Goal: Task Accomplishment & Management: Manage account settings

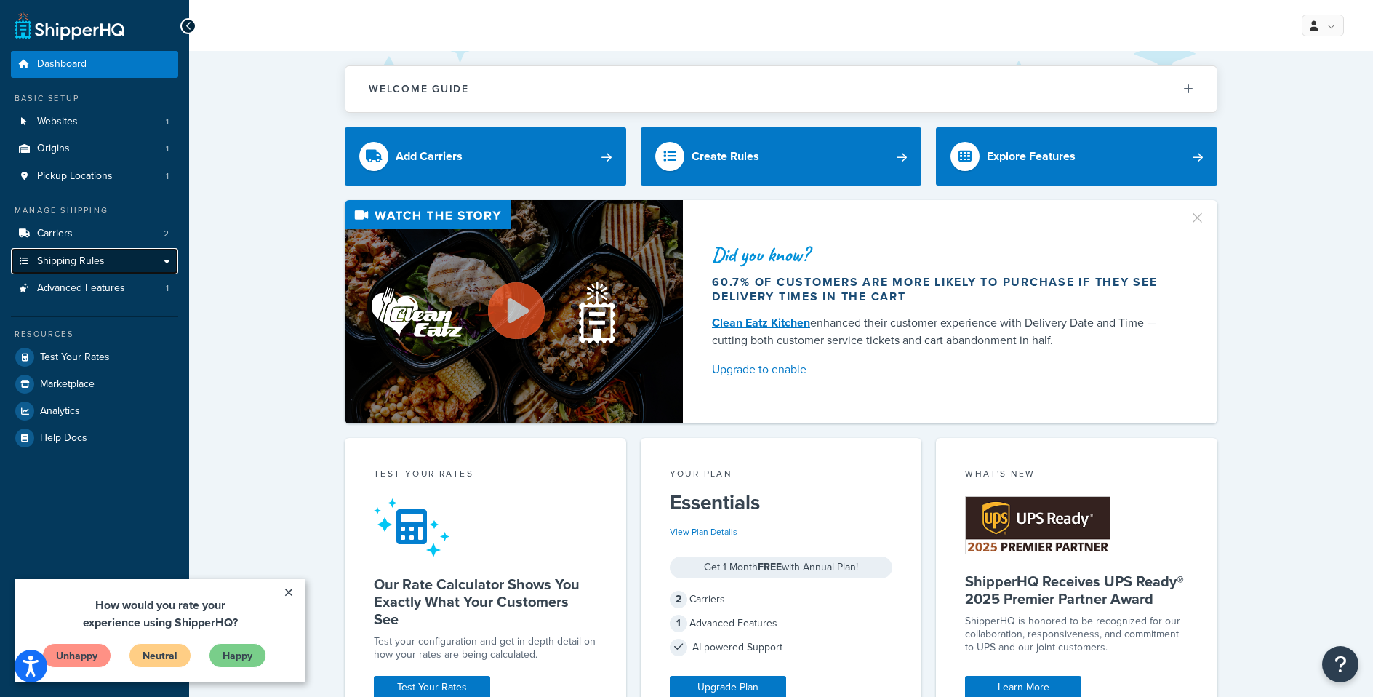
click at [104, 251] on link "Shipping Rules" at bounding box center [94, 261] width 167 height 27
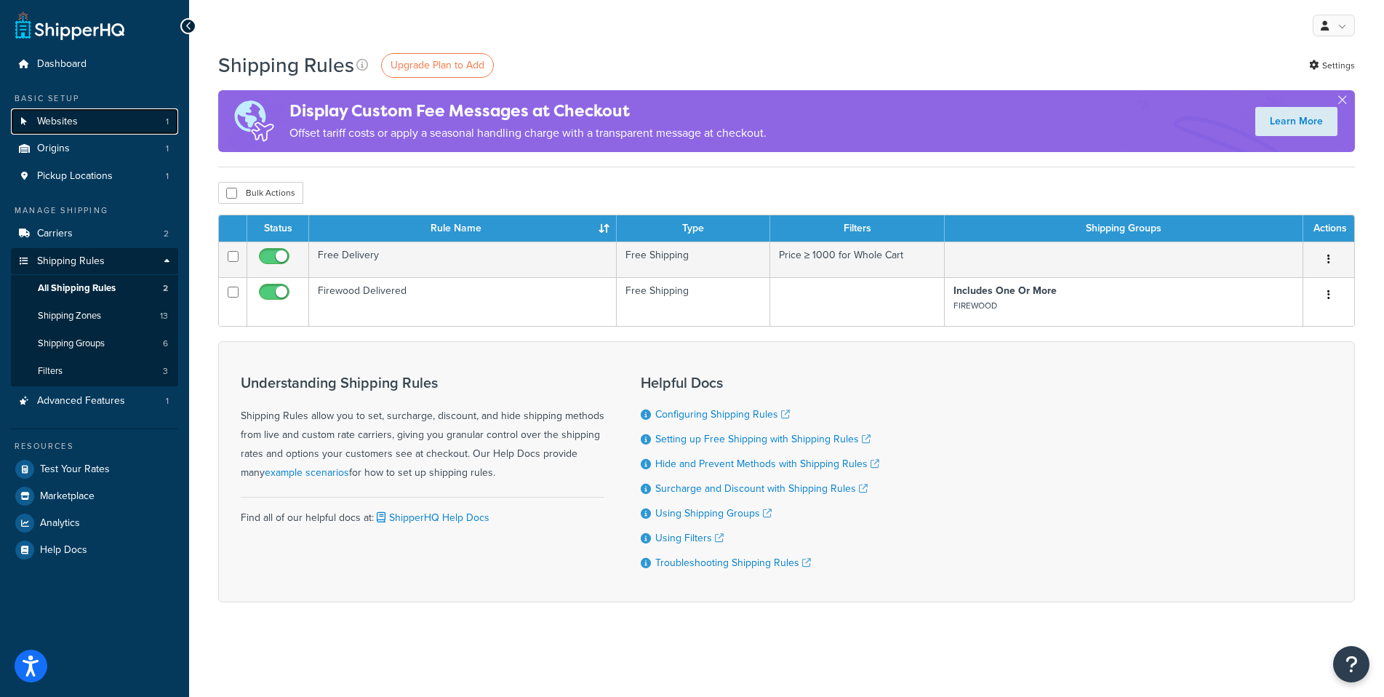
click at [122, 116] on link "Websites 1" at bounding box center [94, 121] width 167 height 27
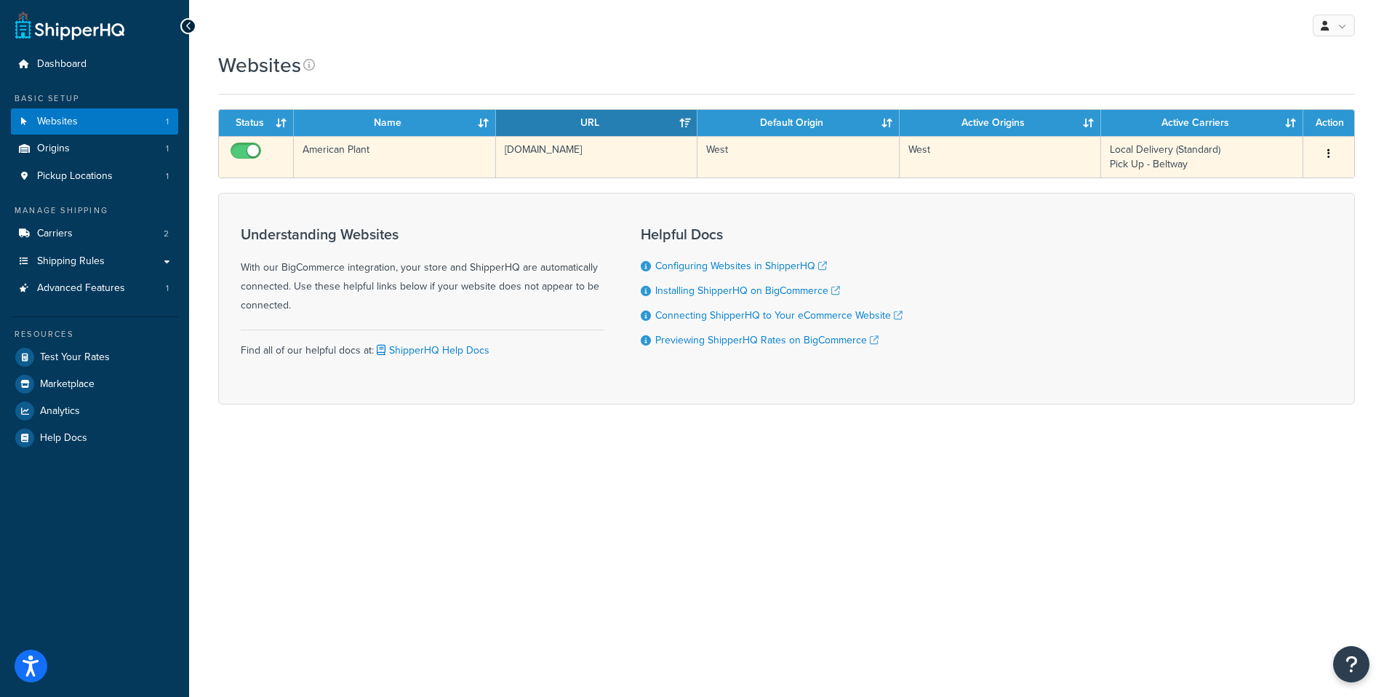
click at [452, 152] on td "American Plant" at bounding box center [395, 156] width 202 height 41
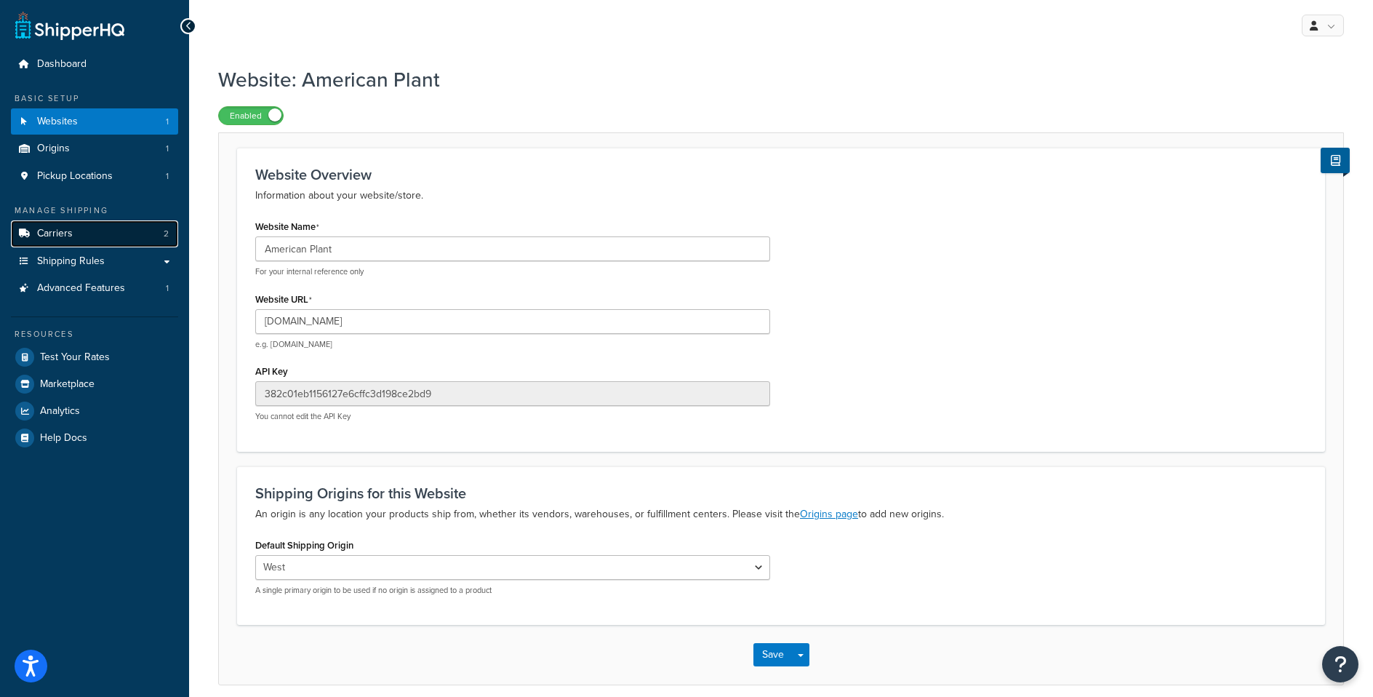
click at [111, 235] on link "Carriers 2" at bounding box center [94, 233] width 167 height 27
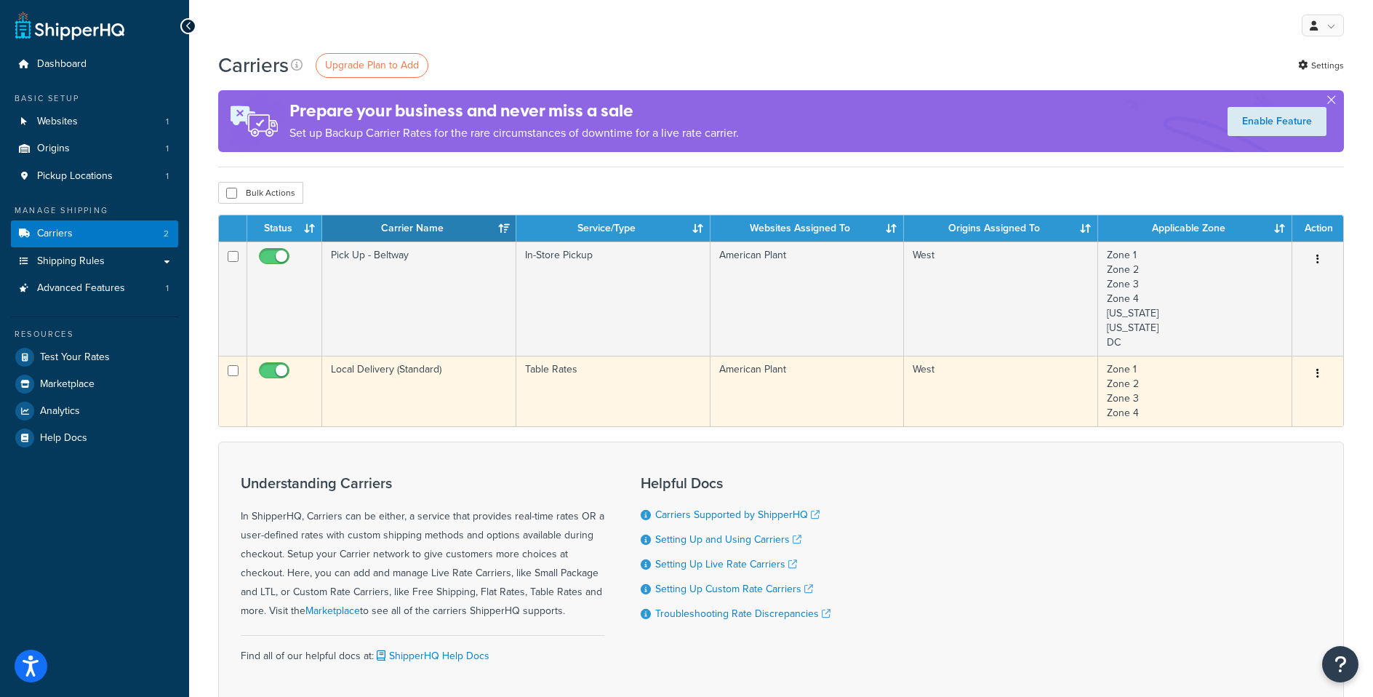
click at [385, 366] on td "Local Delivery (Standard)" at bounding box center [419, 391] width 194 height 71
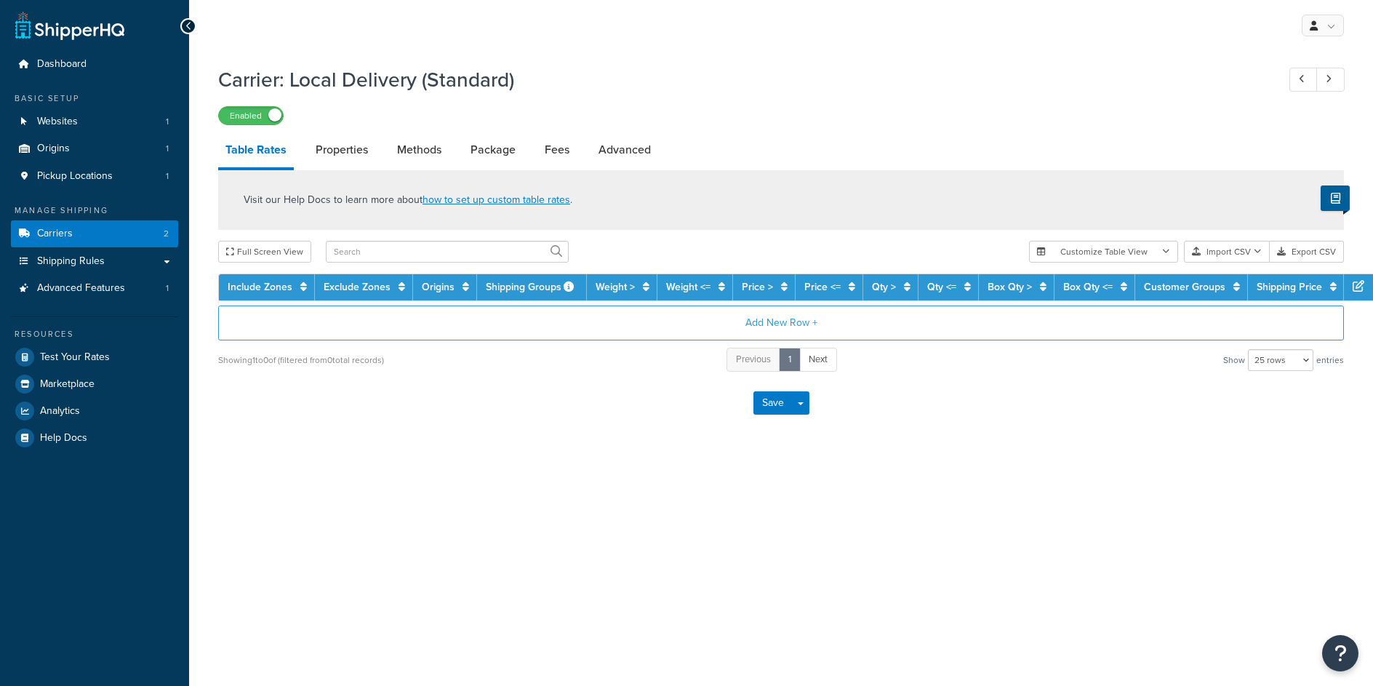
select select "25"
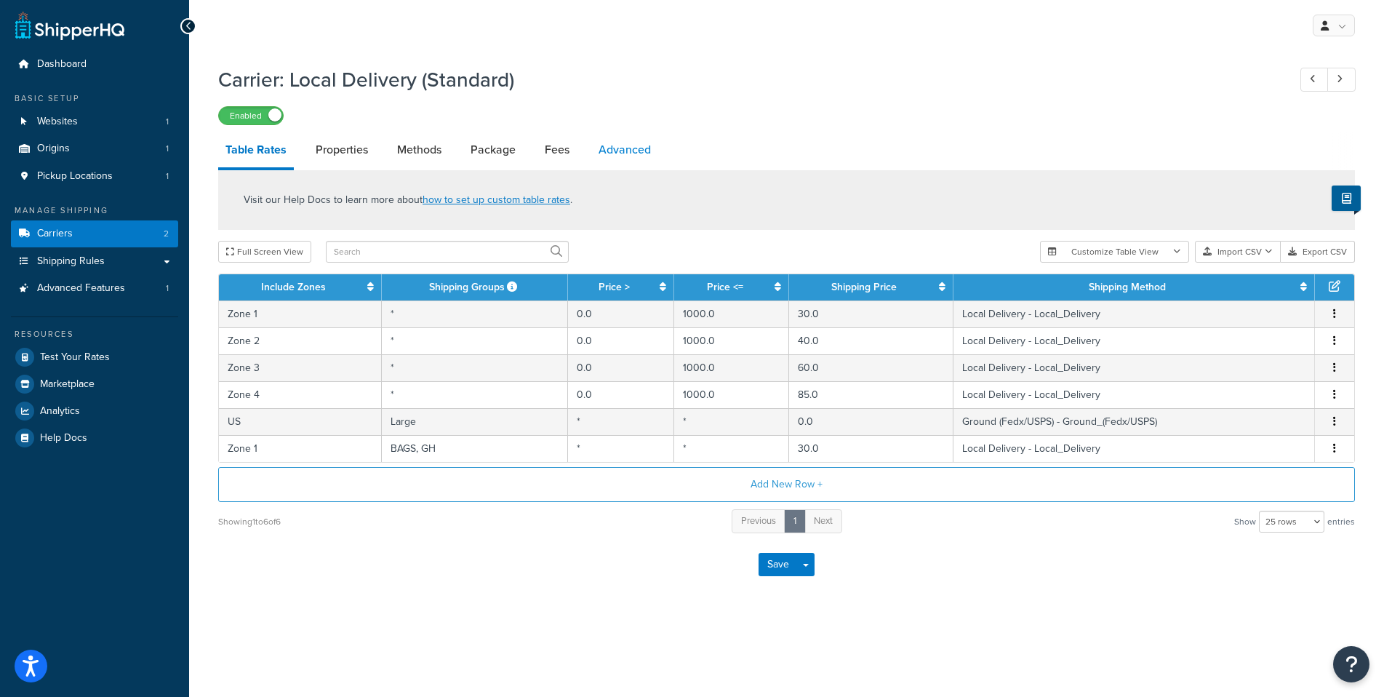
click at [632, 152] on link "Advanced" at bounding box center [624, 149] width 67 height 35
select select "false"
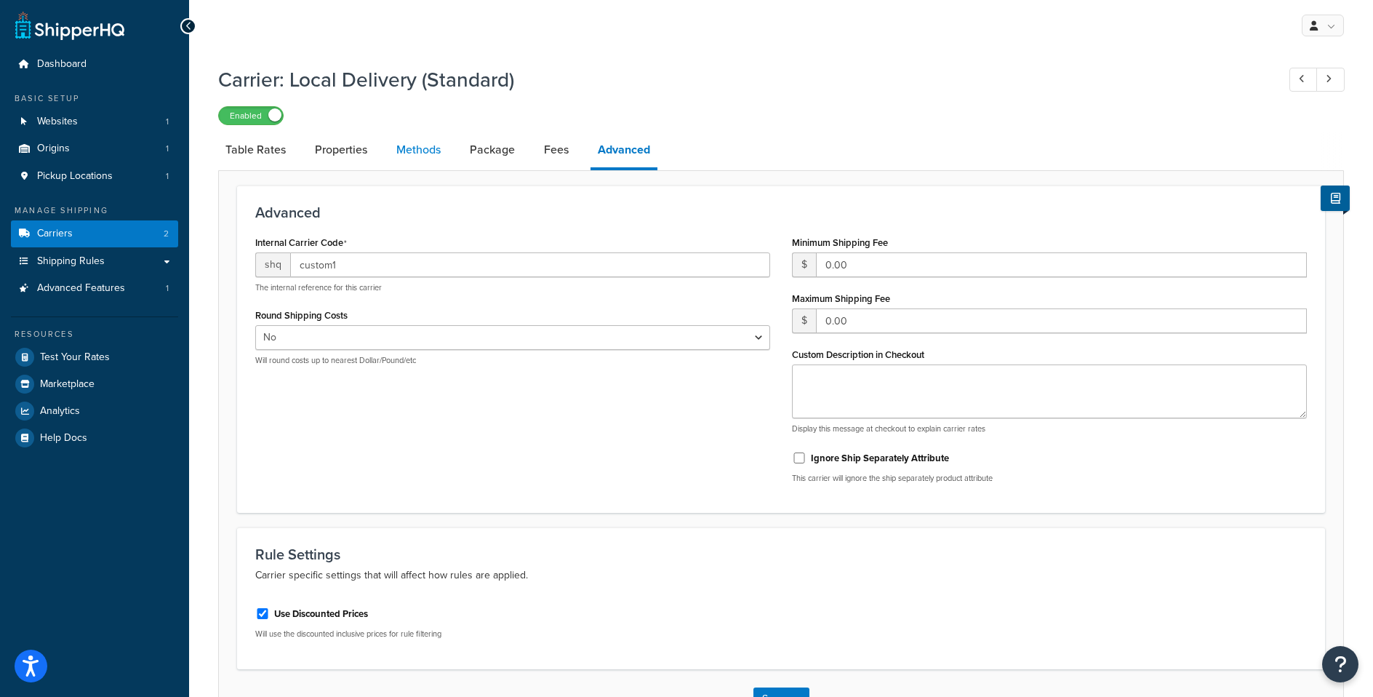
click at [421, 156] on link "Methods" at bounding box center [418, 149] width 59 height 35
select select "25"
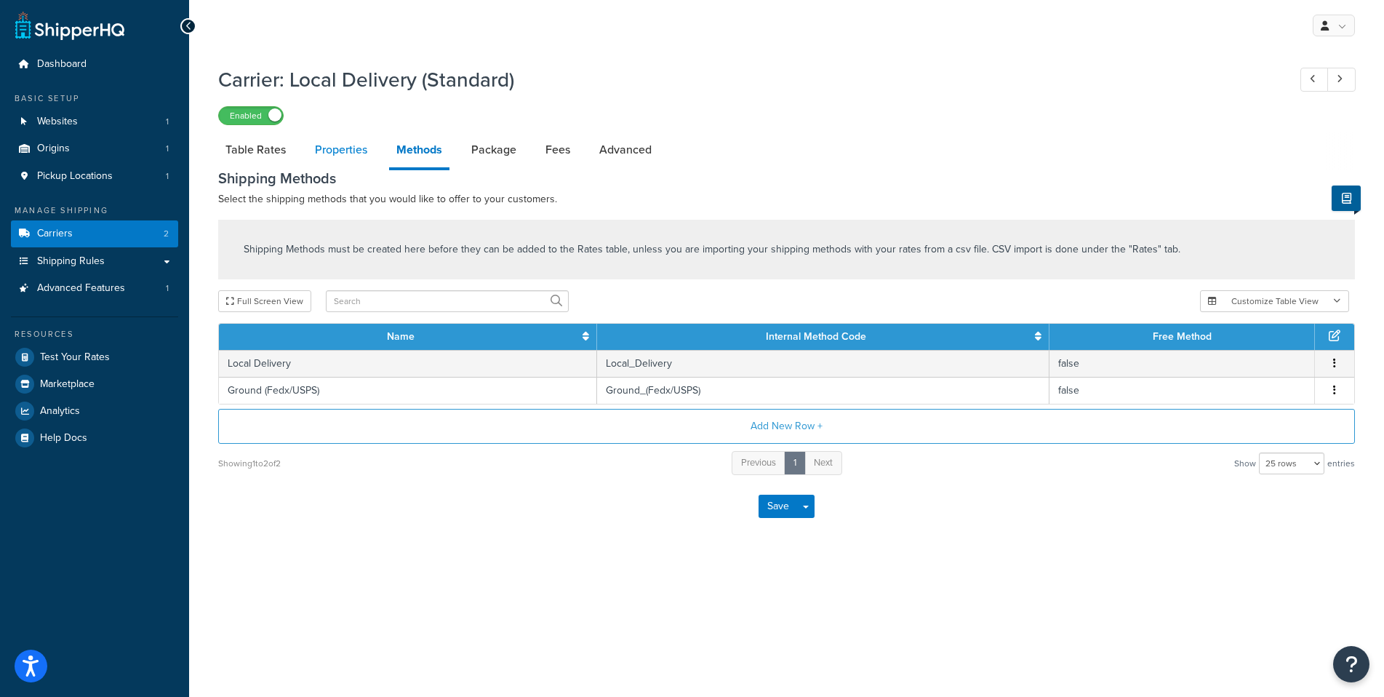
click at [345, 160] on link "Properties" at bounding box center [341, 149] width 67 height 35
select select "HIGHEST"
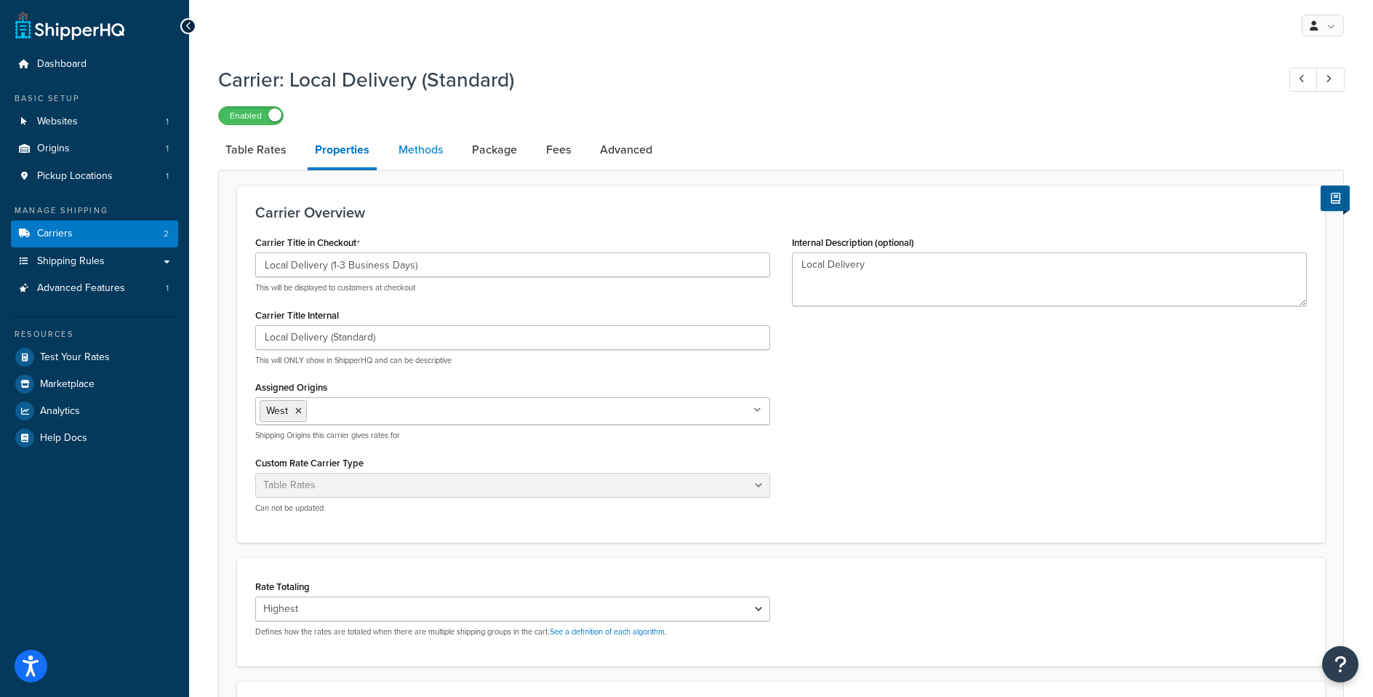
click at [412, 153] on link "Methods" at bounding box center [420, 149] width 59 height 35
select select "25"
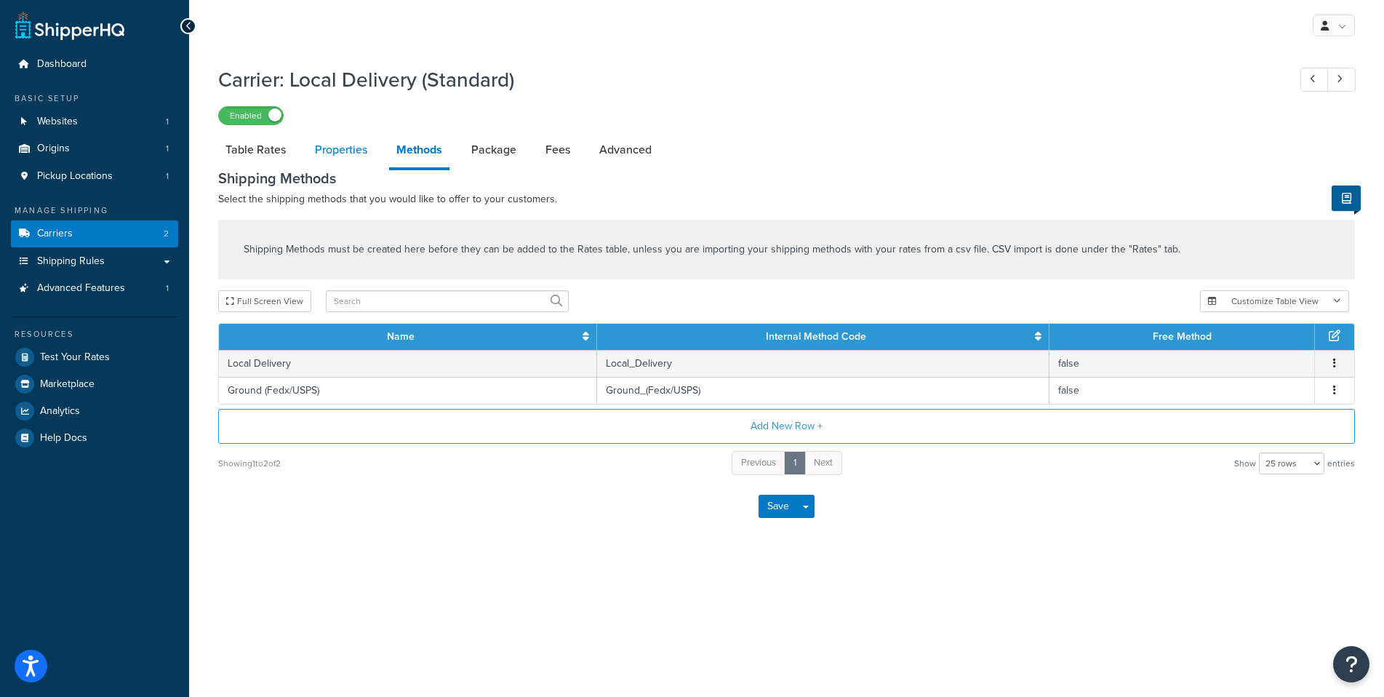
click at [351, 148] on link "Properties" at bounding box center [341, 149] width 67 height 35
select select "HIGHEST"
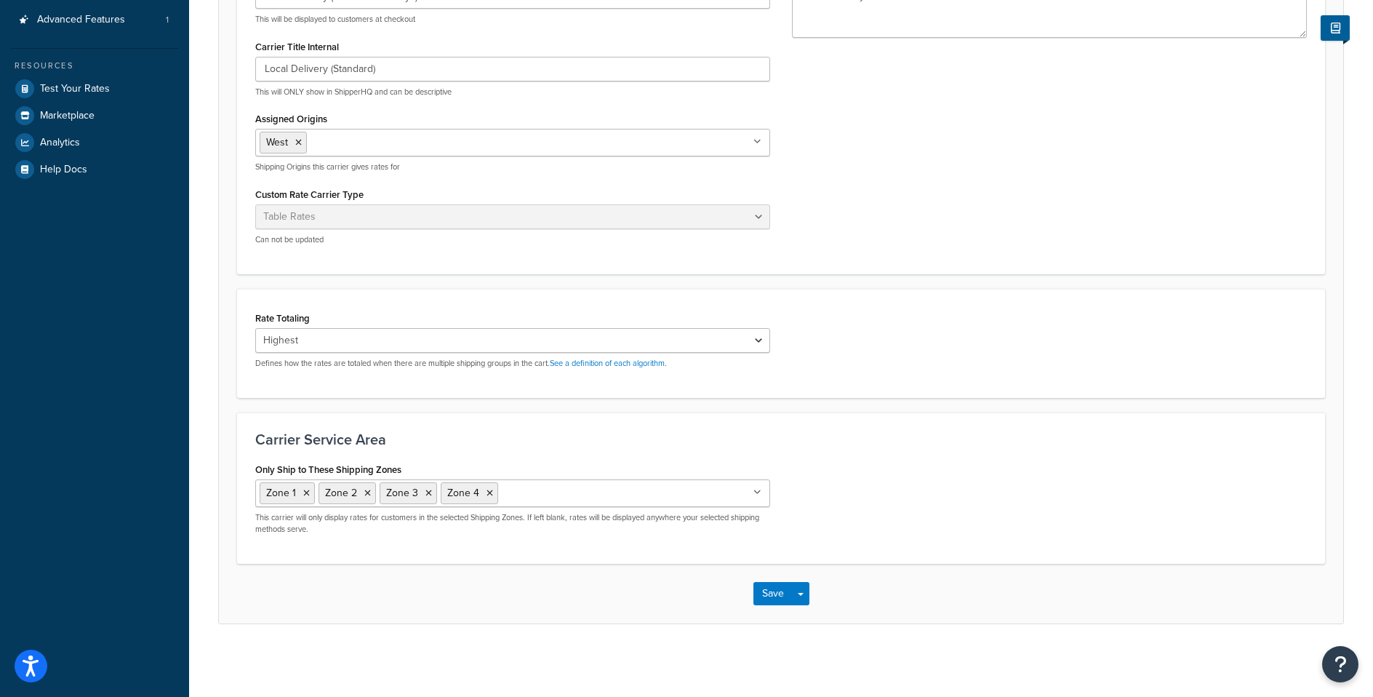
scroll to position [270, 0]
click at [518, 344] on select "Cumulative Highest Per Item Per SKU" at bounding box center [512, 340] width 515 height 25
click at [542, 291] on div "Rate Totaling Cumulative Highest Per Item Per SKU Defines how the rates are tot…" at bounding box center [781, 343] width 1088 height 109
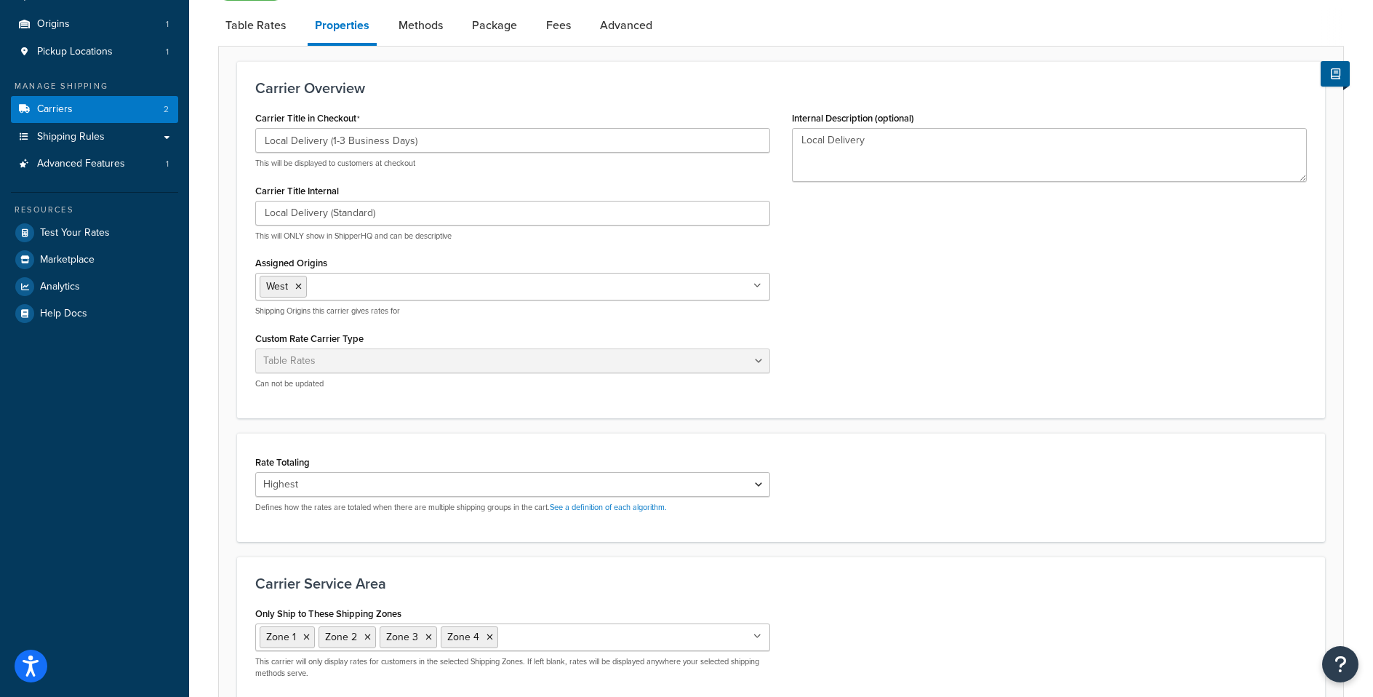
scroll to position [0, 0]
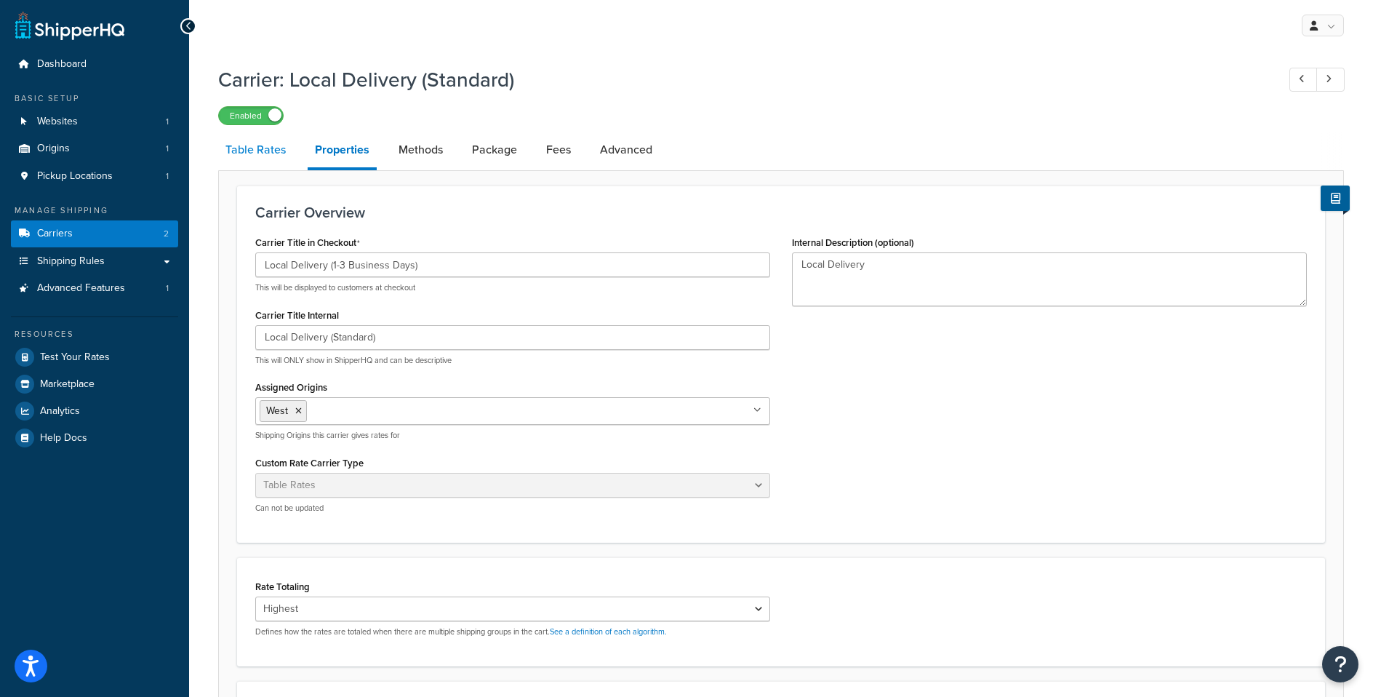
click at [252, 148] on link "Table Rates" at bounding box center [255, 149] width 75 height 35
select select "25"
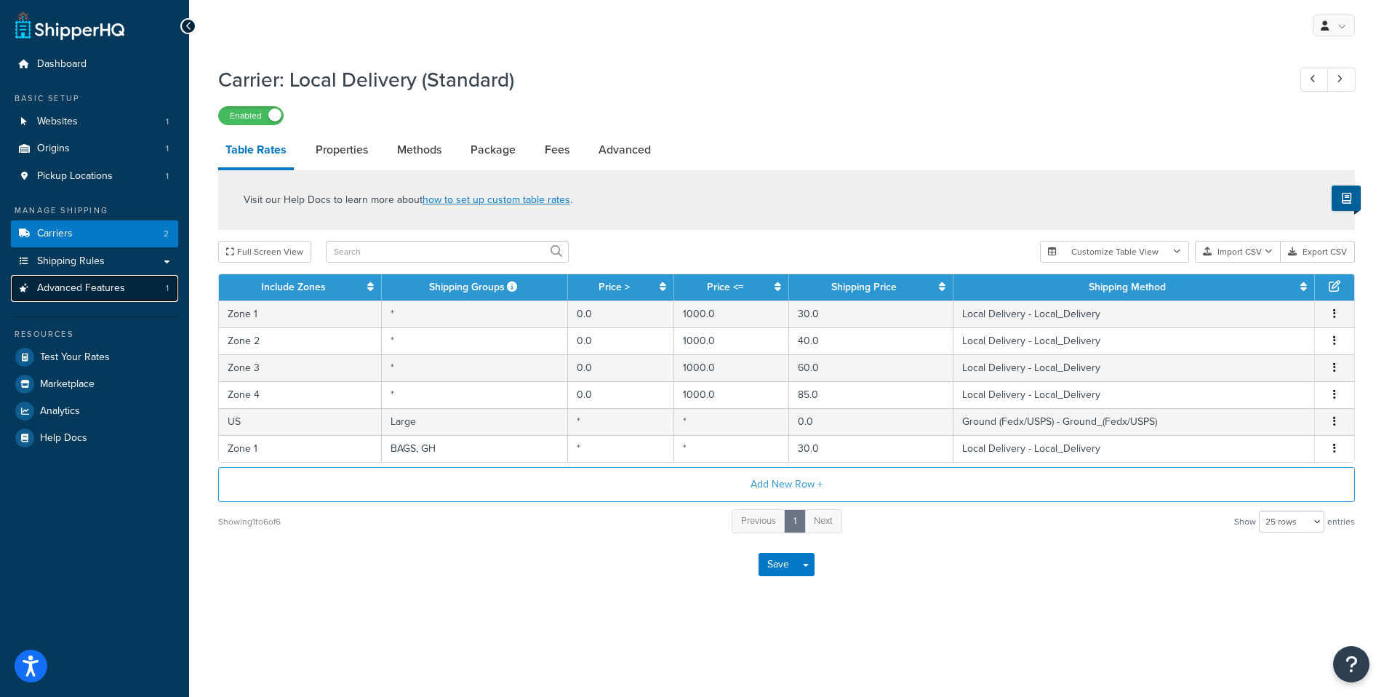
click at [98, 282] on span "Advanced Features" at bounding box center [81, 288] width 88 height 12
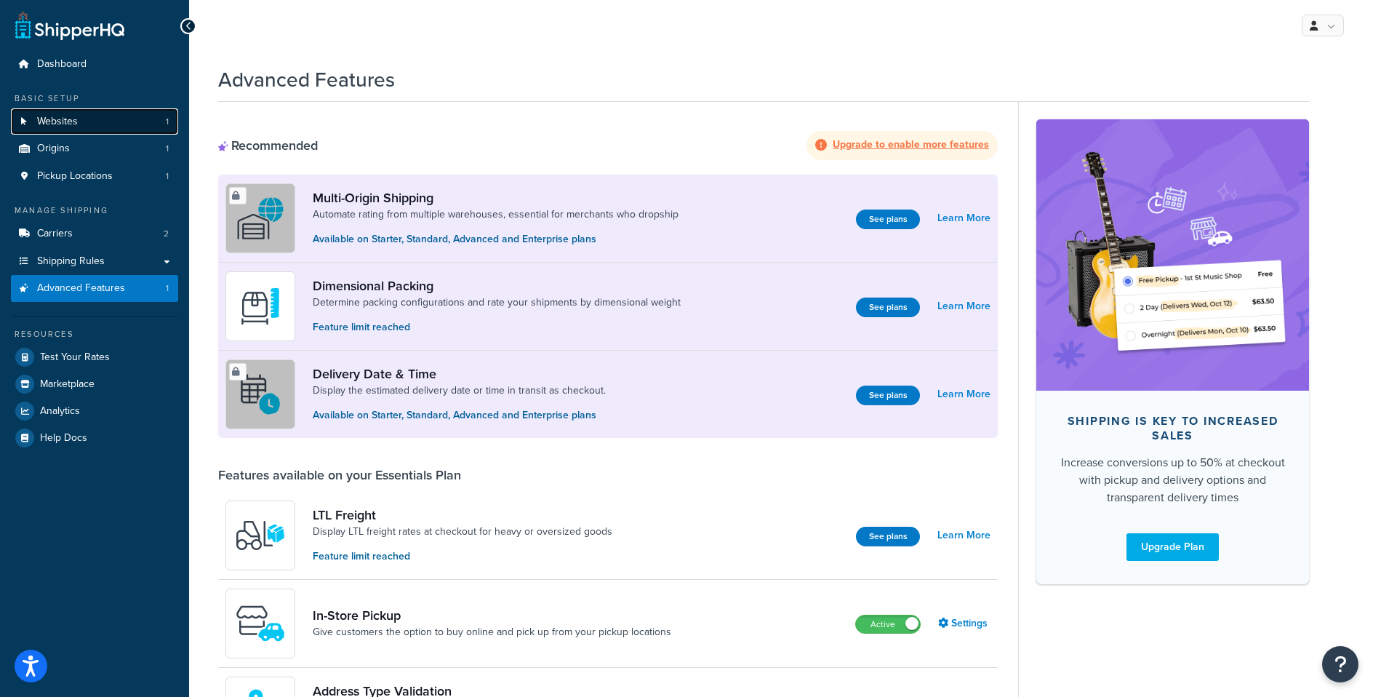
click at [105, 119] on link "Websites 1" at bounding box center [94, 121] width 167 height 27
